Goal: Task Accomplishment & Management: Manage account settings

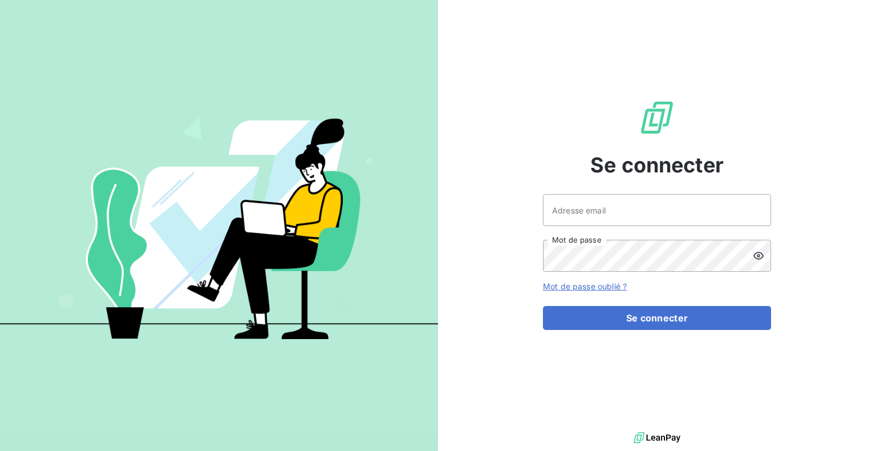
type input "audrey.delcuse@affective.fr"
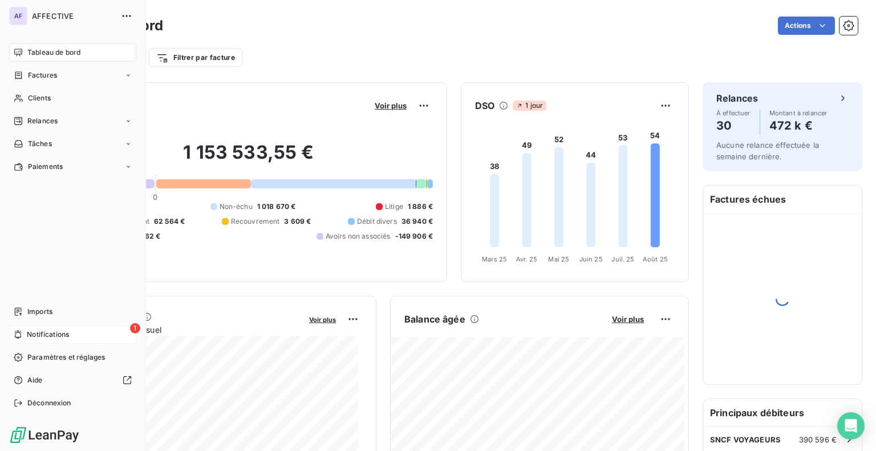
click at [23, 334] on div "1 Notifications" at bounding box center [72, 334] width 127 height 18
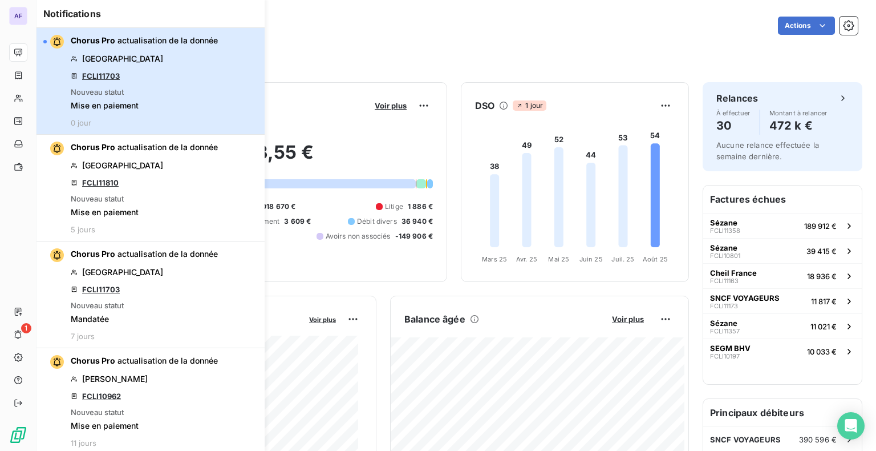
click at [139, 38] on span "actualisation de la donnée" at bounding box center [168, 40] width 100 height 10
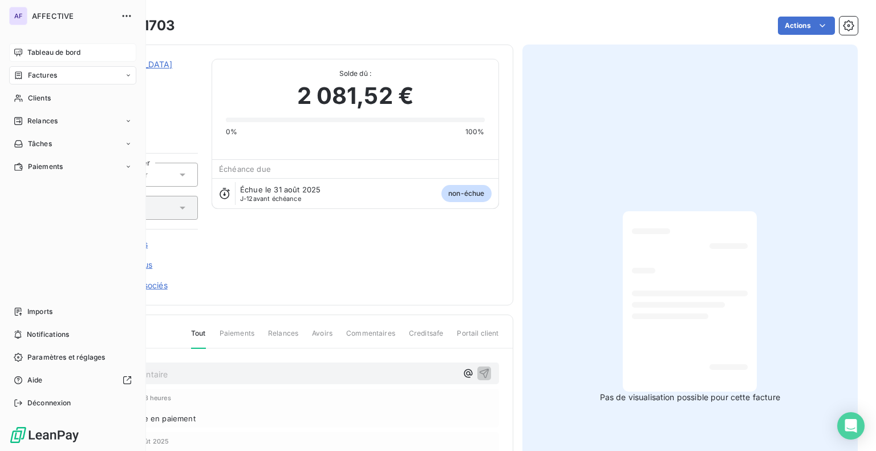
click at [30, 53] on span "Tableau de bord" at bounding box center [53, 52] width 53 height 10
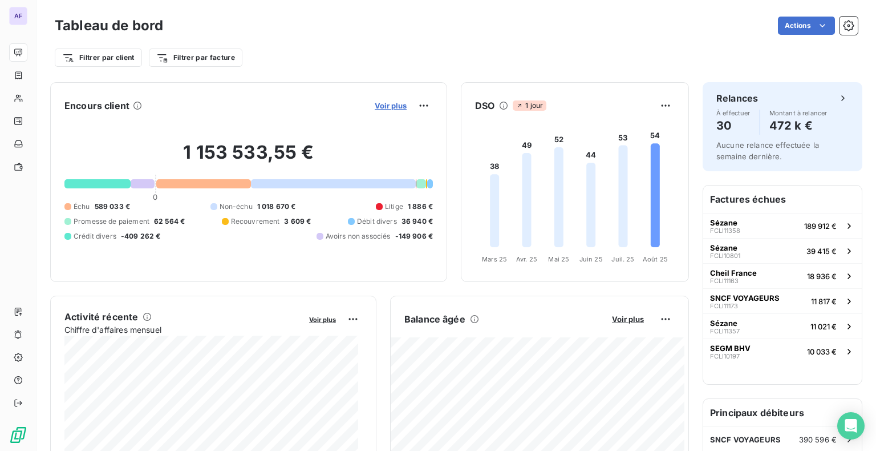
click at [388, 103] on span "Voir plus" at bounding box center [391, 105] width 32 height 9
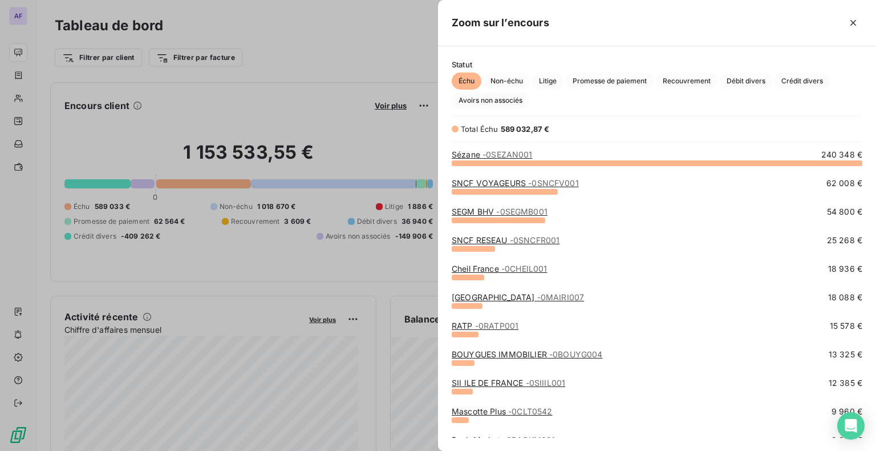
scroll to position [280, 429]
click at [609, 84] on span "Promesse de paiement" at bounding box center [610, 80] width 88 height 17
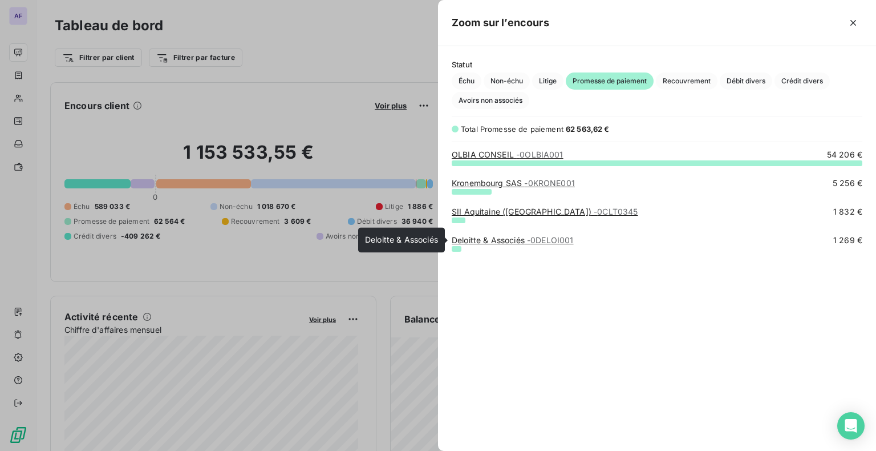
click at [536, 243] on span "- 0DELOI001" at bounding box center [550, 240] width 47 height 10
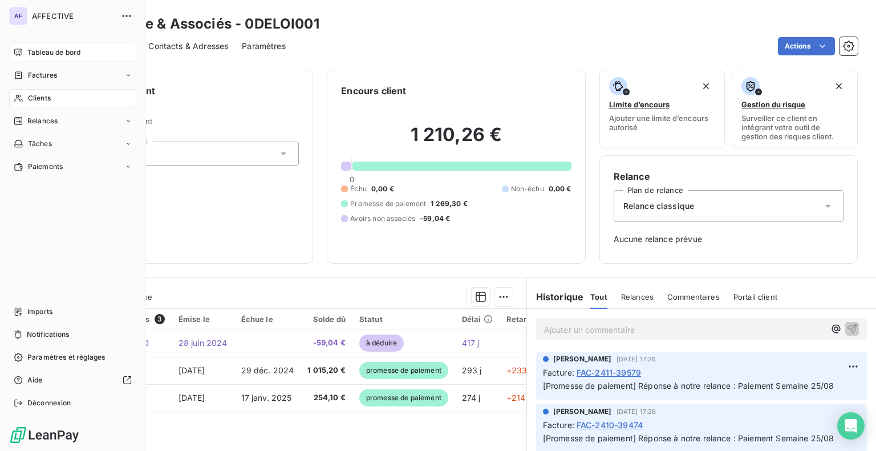
click at [62, 59] on div "Tableau de bord" at bounding box center [72, 52] width 127 height 18
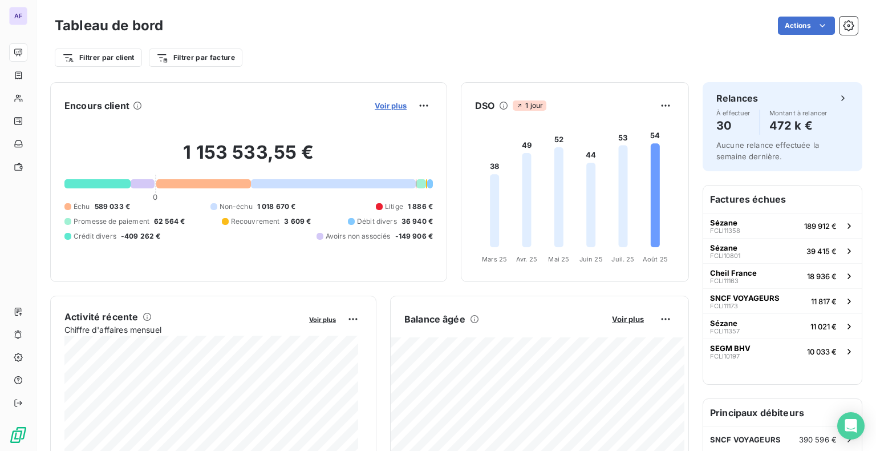
click at [381, 103] on span "Voir plus" at bounding box center [391, 105] width 32 height 9
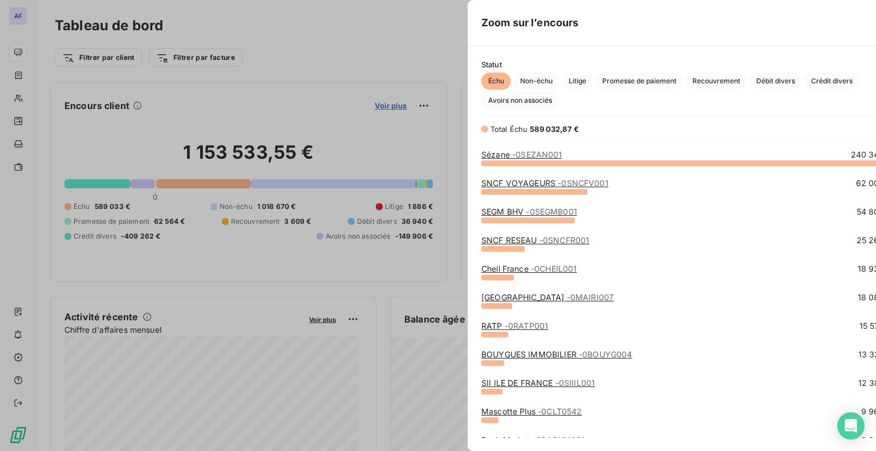
scroll to position [9, 9]
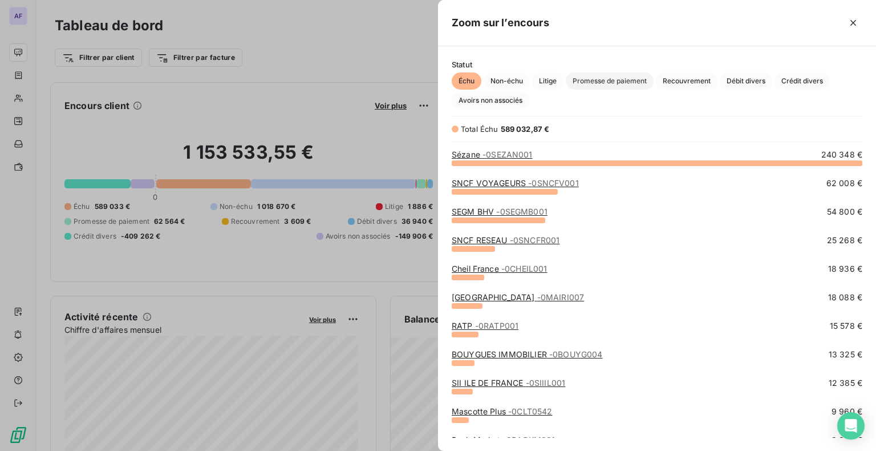
click at [618, 81] on span "Promesse de paiement" at bounding box center [610, 80] width 88 height 17
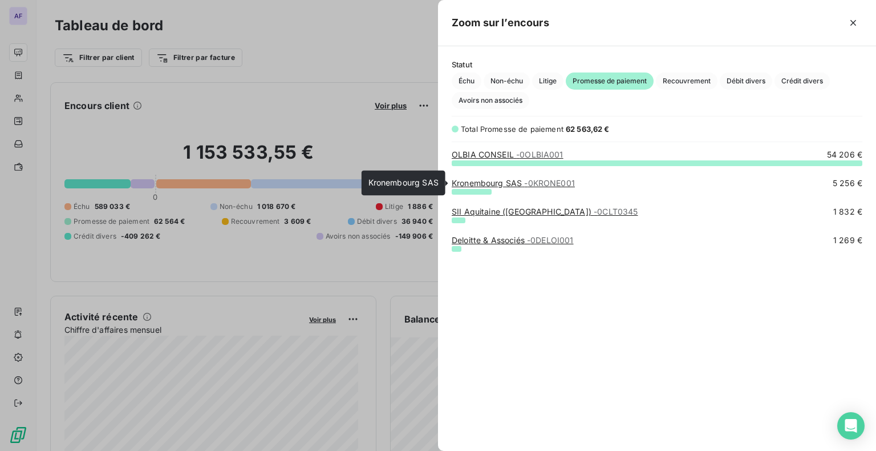
click at [516, 183] on link "Kronembourg SAS - 0KRONE001" at bounding box center [513, 183] width 123 height 10
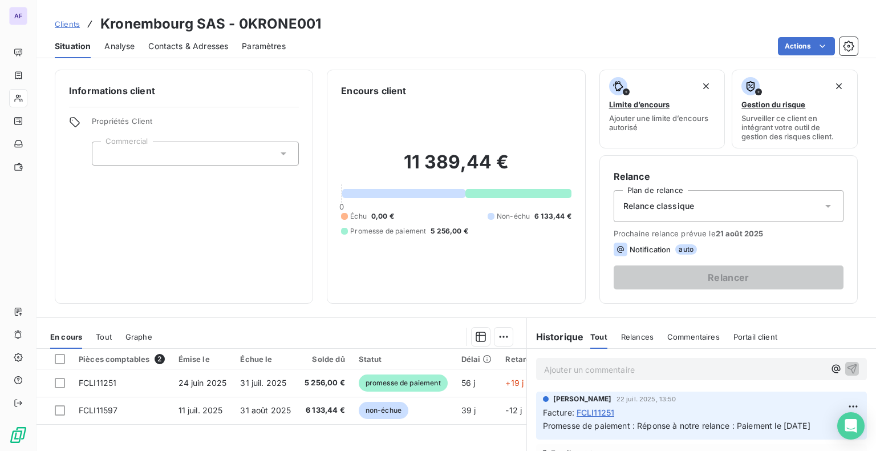
scroll to position [57, 0]
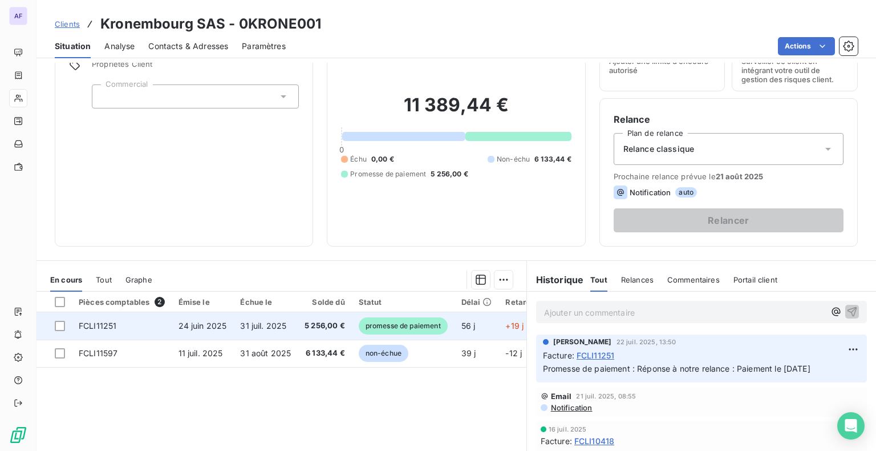
click at [319, 326] on span "5 256,00 €" at bounding box center [325, 325] width 41 height 11
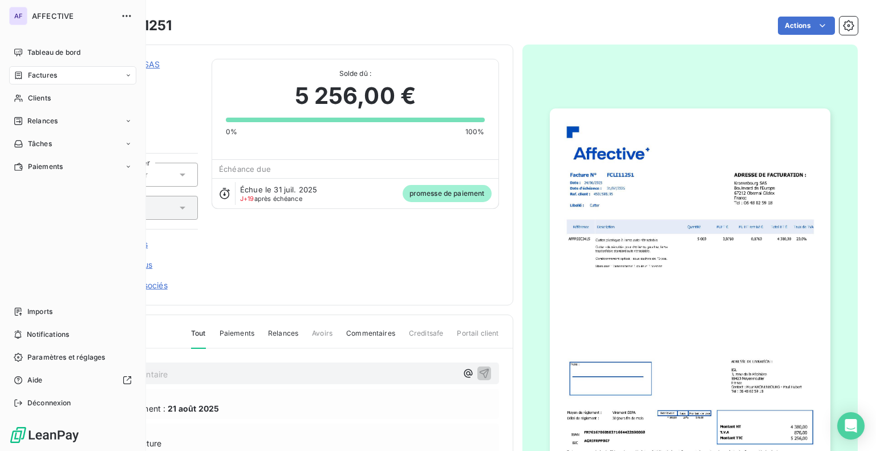
click at [25, 53] on div "Tableau de bord" at bounding box center [72, 52] width 127 height 18
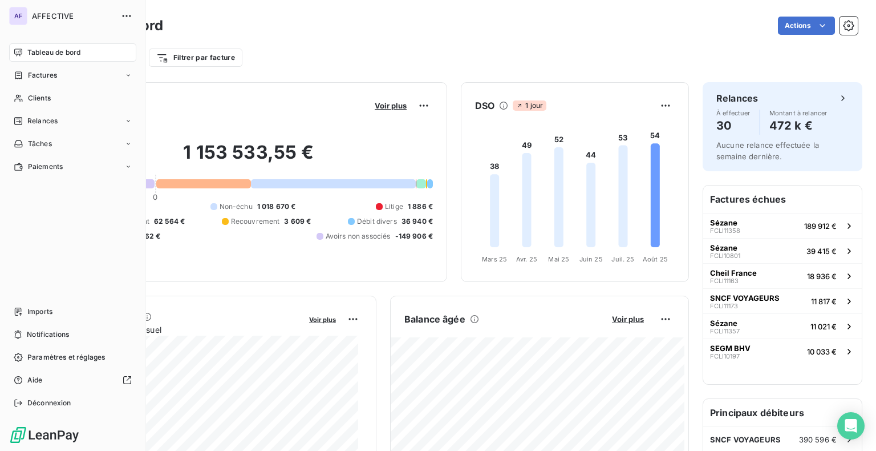
click at [30, 78] on span "Factures" at bounding box center [42, 75] width 29 height 10
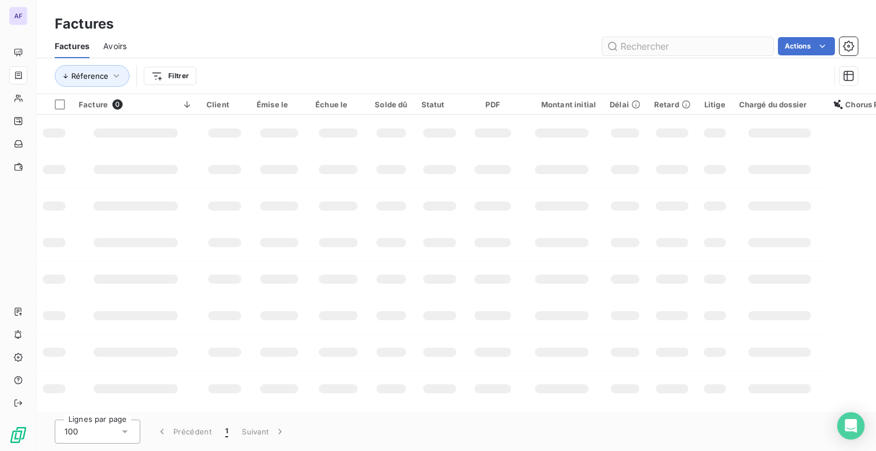
click at [631, 44] on input "text" at bounding box center [687, 46] width 171 height 18
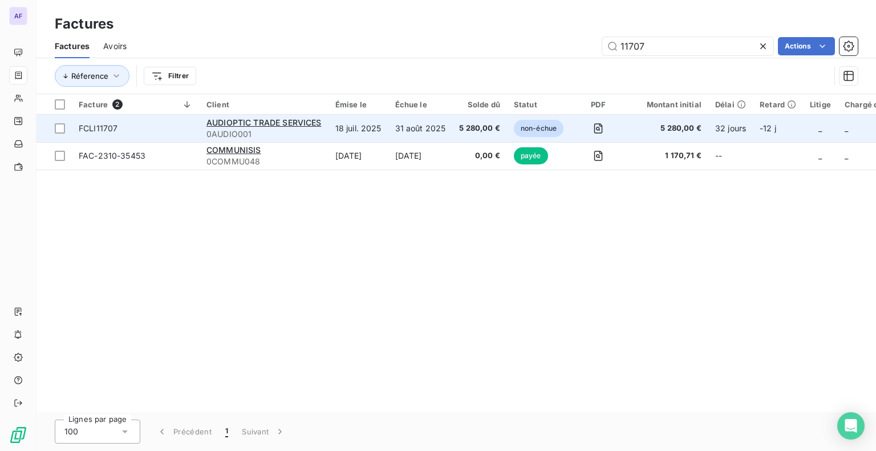
type input "11707"
click at [364, 131] on td "18 juil. 2025" at bounding box center [359, 128] width 60 height 27
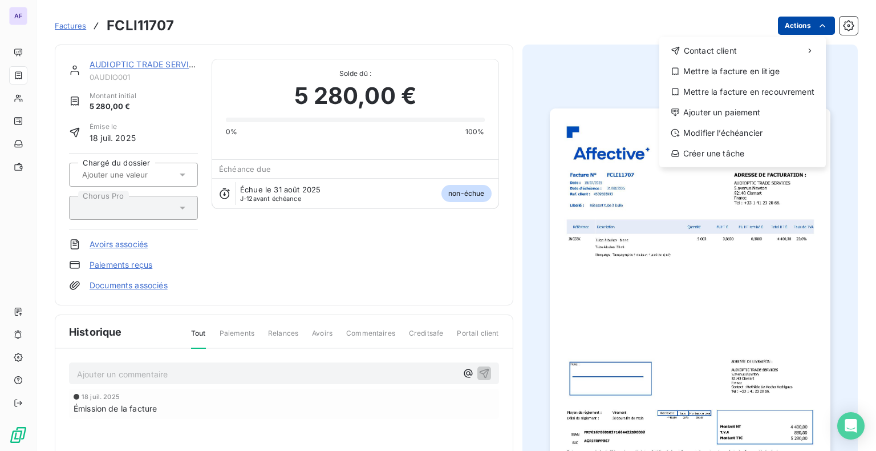
click at [805, 27] on html "AF Factures FCLI11707 Actions Contact client Mettre la facture en litige Mettre…" at bounding box center [438, 225] width 876 height 451
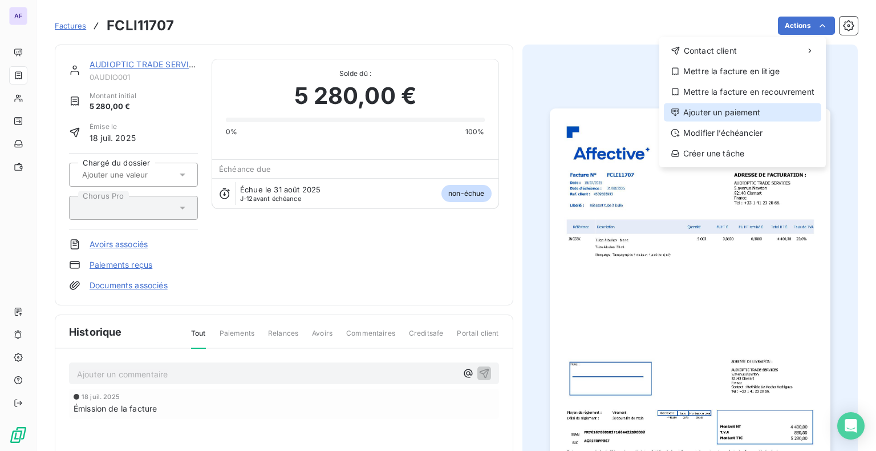
click at [741, 119] on div "Ajouter un paiement" at bounding box center [742, 112] width 157 height 18
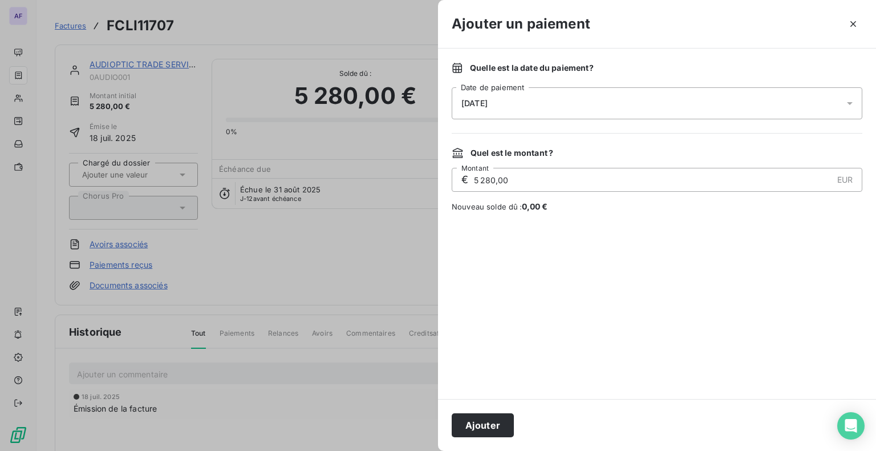
click at [536, 99] on div "[DATE]" at bounding box center [657, 103] width 411 height 32
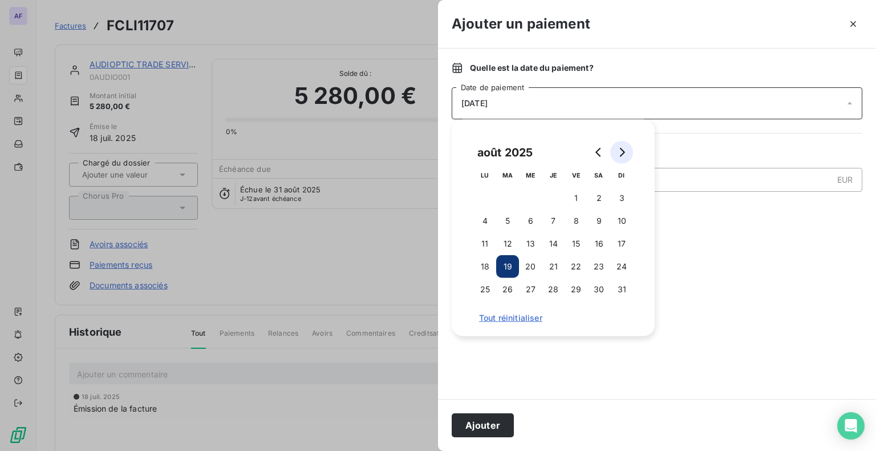
click at [619, 152] on icon "Go to next month" at bounding box center [621, 152] width 9 height 9
click at [486, 197] on button "1" at bounding box center [484, 198] width 23 height 23
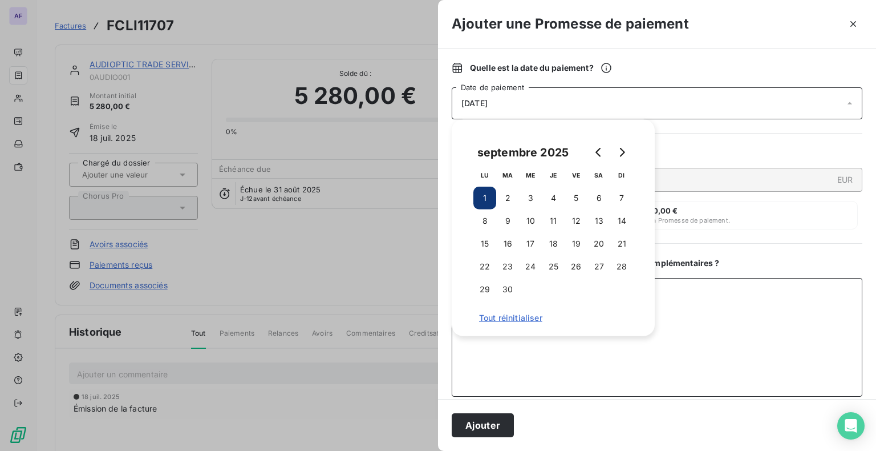
click at [734, 298] on textarea "Ajouter un commentaire ( facultatif )" at bounding box center [657, 337] width 411 height 119
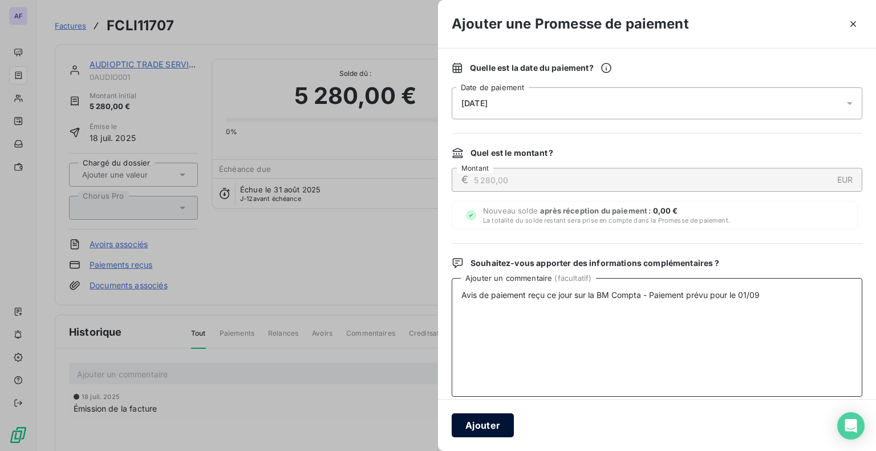
type textarea "Avis de paiement reçu ce jour sur la BM Compta - Paiement prévu pour le 01/09"
click at [497, 435] on button "Ajouter" at bounding box center [483, 425] width 62 height 24
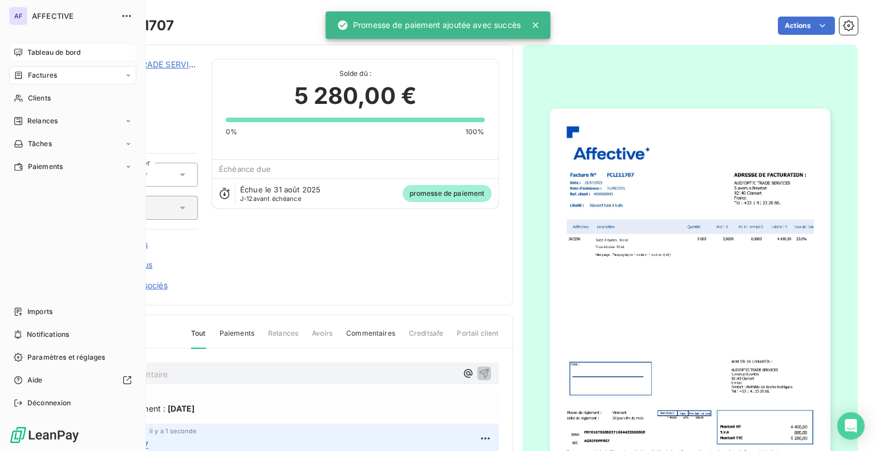
click at [68, 52] on span "Tableau de bord" at bounding box center [53, 52] width 53 height 10
